Goal: Obtain resource: Obtain resource

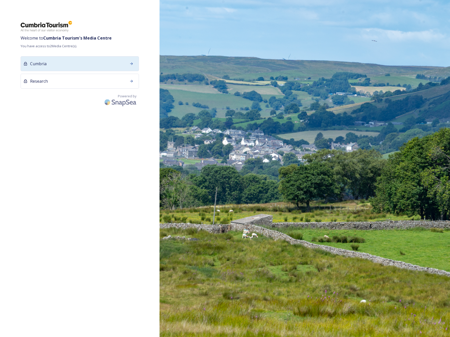
click at [49, 63] on div "Cumbria" at bounding box center [80, 63] width 118 height 15
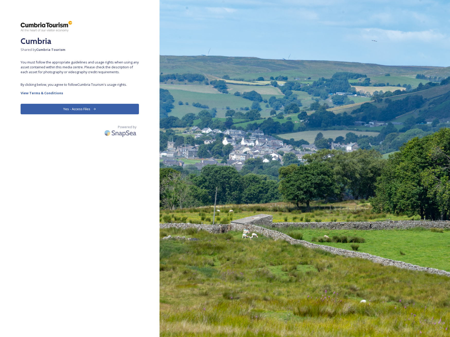
click at [78, 108] on button "Yes - Access Files" at bounding box center [80, 109] width 118 height 11
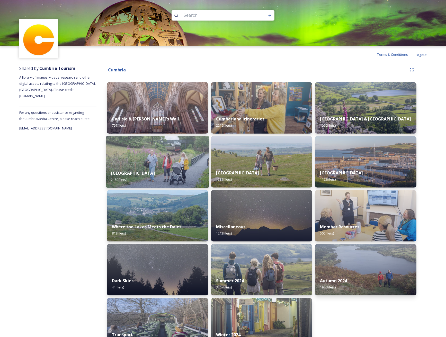
scroll to position [17, 0]
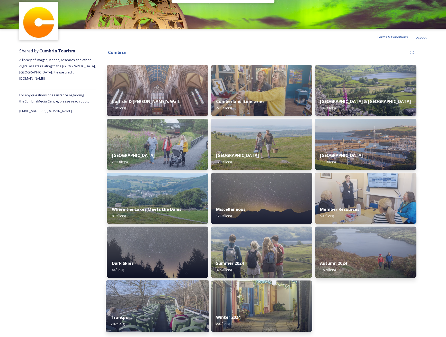
click at [161, 312] on div "Transport 287 file(s)" at bounding box center [158, 320] width 104 height 23
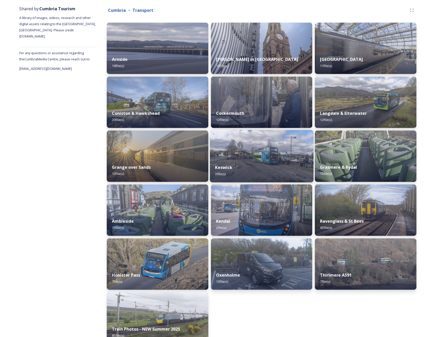
scroll to position [51, 0]
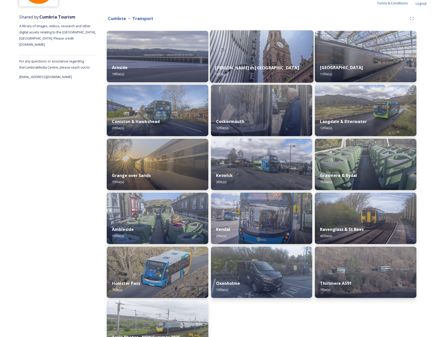
click at [271, 66] on div "[PERSON_NAME] in Furness 10 file(s)" at bounding box center [262, 70] width 104 height 23
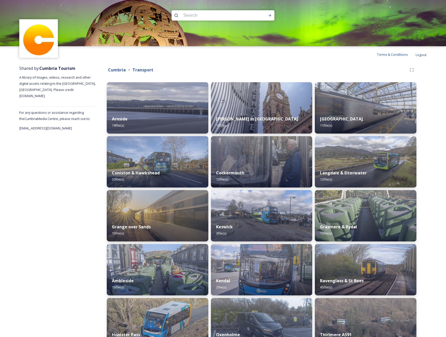
click at [186, 18] on input at bounding box center [216, 15] width 70 height 11
type input "car park"
click at [268, 17] on icon at bounding box center [270, 15] width 4 height 4
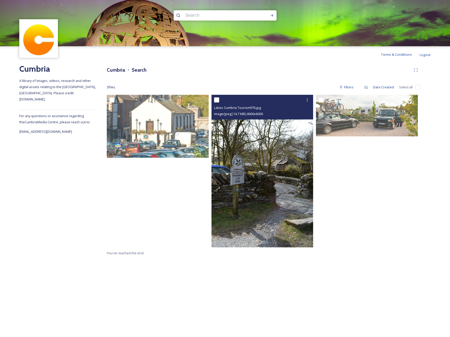
click at [266, 159] on img at bounding box center [262, 171] width 102 height 153
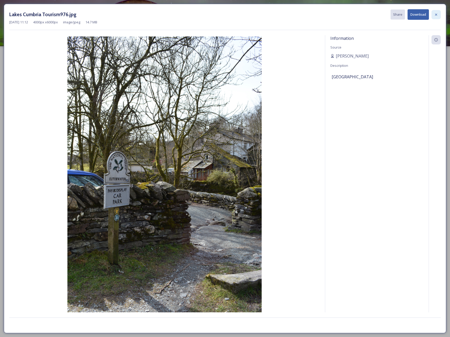
click at [436, 14] on icon at bounding box center [436, 14] width 2 height 2
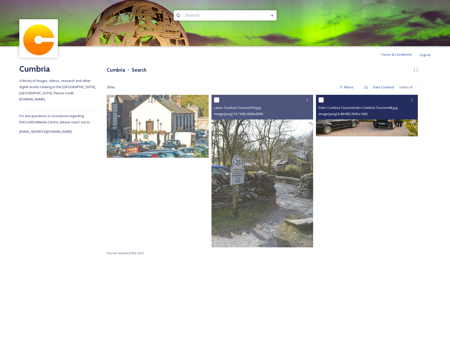
click at [380, 110] on span "Eden Cumbria TourismEden Cumbria Tourism48.jpg" at bounding box center [357, 107] width 79 height 5
click at [381, 122] on img at bounding box center [367, 116] width 102 height 42
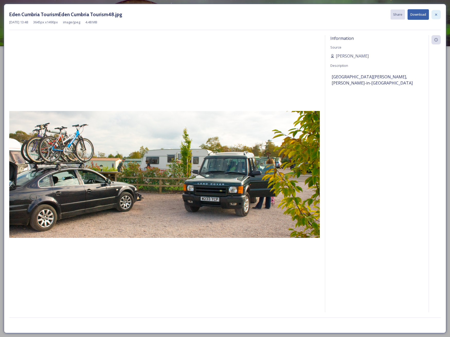
click at [434, 14] on icon at bounding box center [436, 15] width 4 height 4
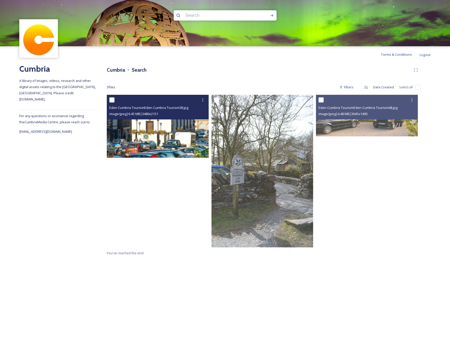
click at [172, 126] on img at bounding box center [158, 126] width 102 height 63
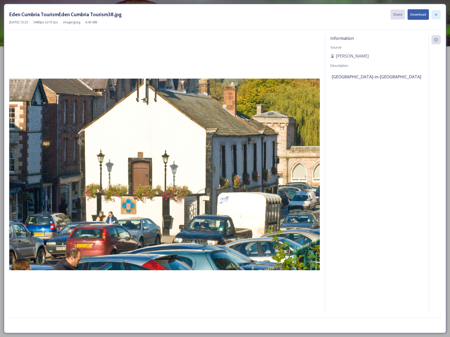
click at [434, 15] on icon at bounding box center [436, 15] width 4 height 4
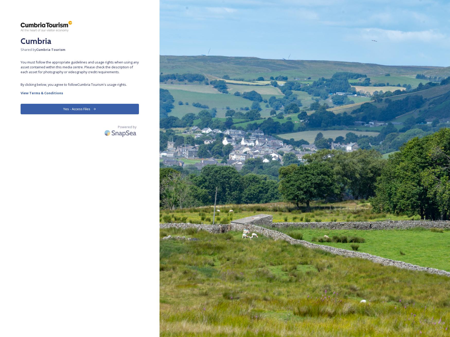
click at [89, 108] on button "Yes - Access Files" at bounding box center [80, 109] width 118 height 11
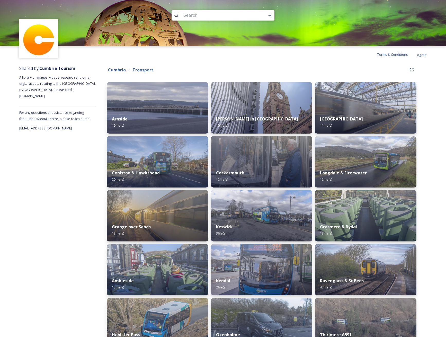
click at [119, 70] on strong "Cumbria" at bounding box center [117, 70] width 18 height 6
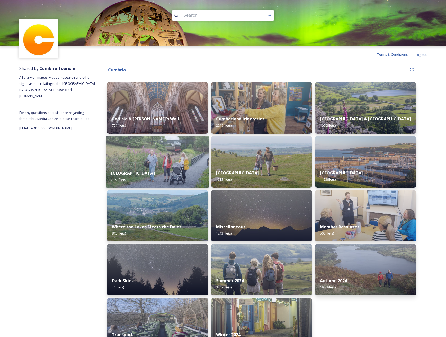
click at [124, 172] on strong "[GEOGRAPHIC_DATA]" at bounding box center [133, 173] width 44 height 6
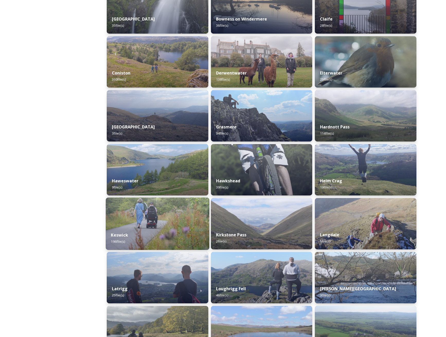
scroll to position [154, 0]
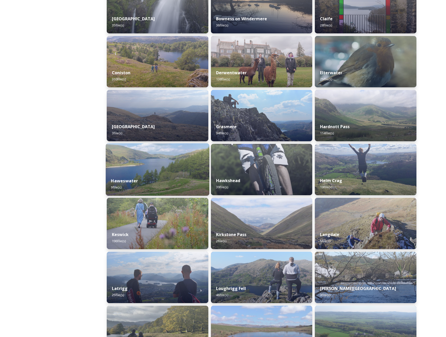
click at [118, 187] on span "9 file(s)" at bounding box center [116, 187] width 11 height 5
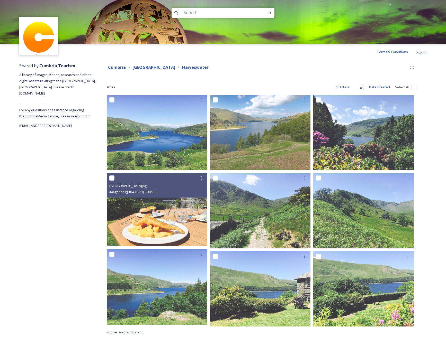
scroll to position [3, 0]
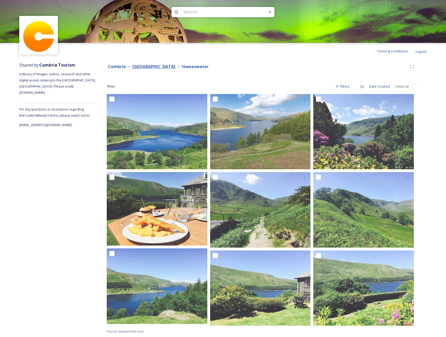
click at [145, 67] on strong "[GEOGRAPHIC_DATA]" at bounding box center [153, 67] width 43 height 6
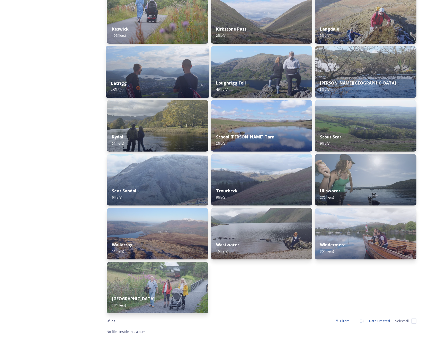
scroll to position [360, 0]
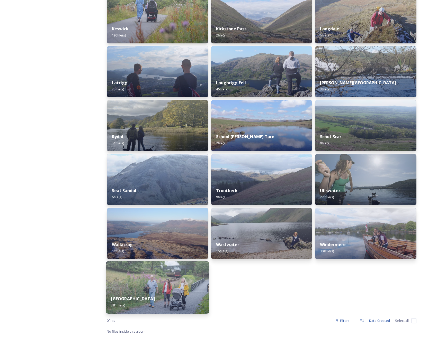
click at [144, 297] on strong "[GEOGRAPHIC_DATA]" at bounding box center [133, 299] width 44 height 6
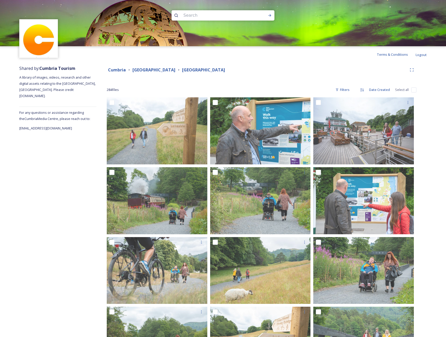
click at [202, 15] on input at bounding box center [216, 15] width 70 height 11
type input "car"
click at [273, 15] on div "Run Search" at bounding box center [269, 15] width 9 height 9
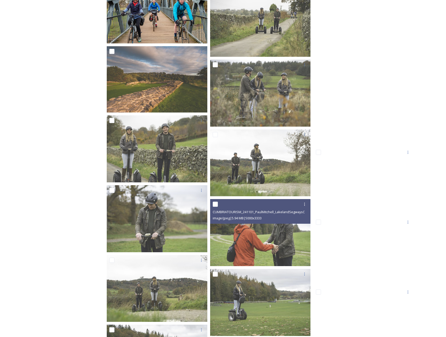
scroll to position [7182, 0]
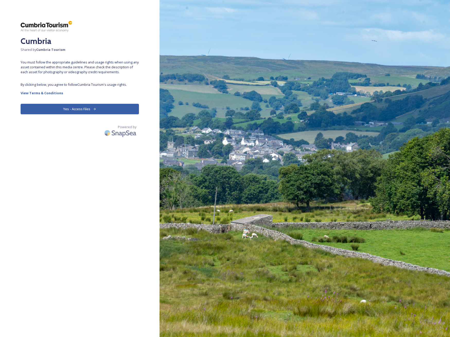
click at [88, 110] on button "Yes - Access Files" at bounding box center [80, 109] width 118 height 11
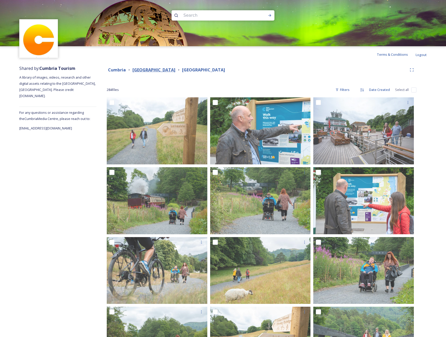
click at [151, 69] on strong "[GEOGRAPHIC_DATA]" at bounding box center [153, 70] width 43 height 6
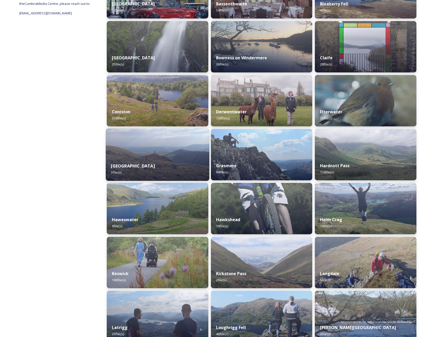
scroll to position [129, 0]
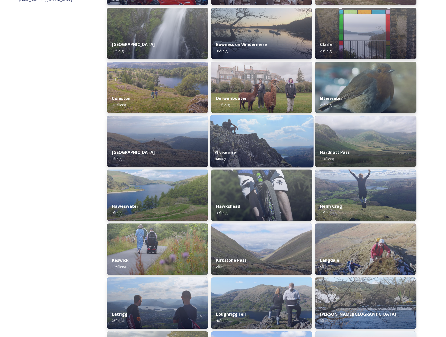
click at [232, 148] on div "Grasmere 34 file(s)" at bounding box center [262, 155] width 104 height 23
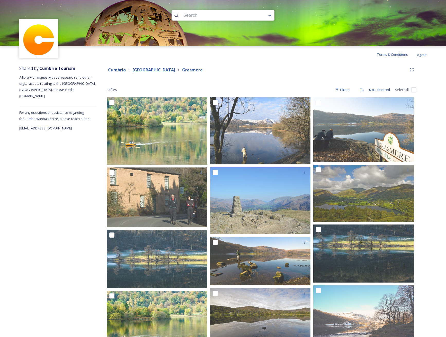
click at [148, 71] on strong "[GEOGRAPHIC_DATA]" at bounding box center [153, 70] width 43 height 6
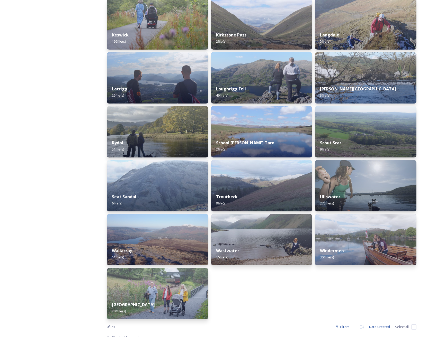
scroll to position [360, 0]
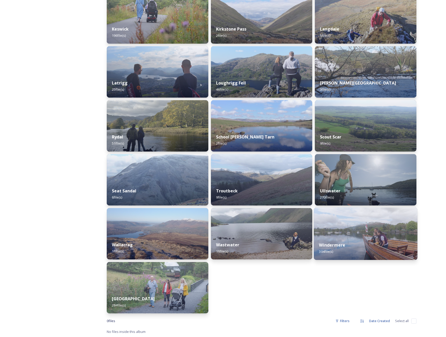
click at [338, 242] on div "Windermere 304 file(s)" at bounding box center [366, 248] width 104 height 23
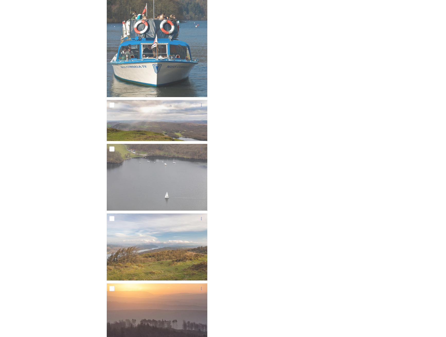
scroll to position [8282, 0]
